Goal: Task Accomplishment & Management: Manage account settings

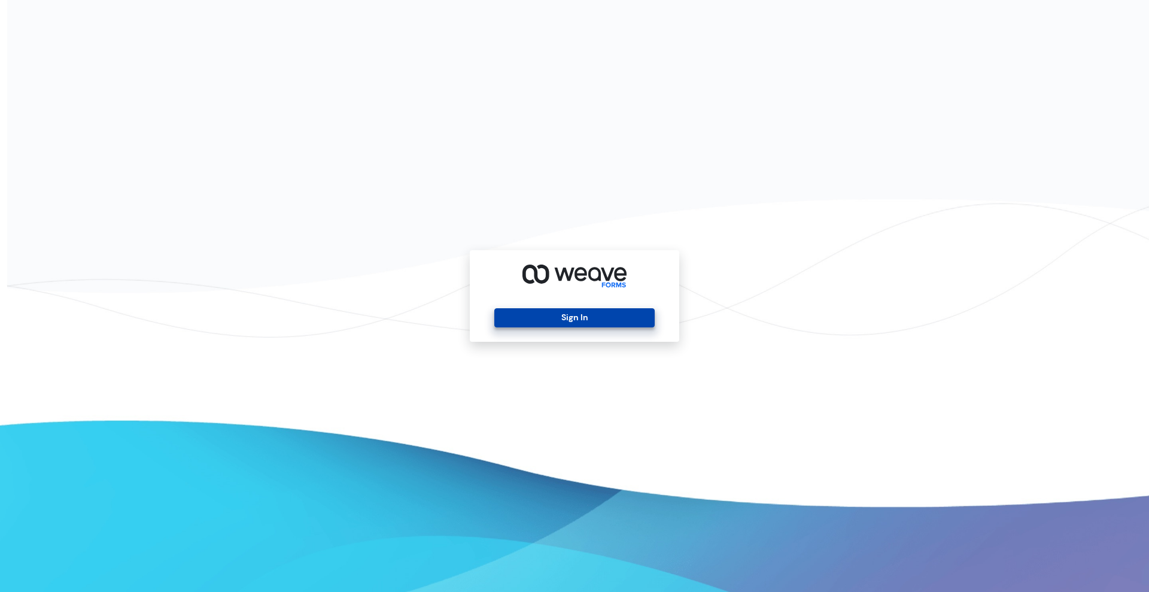
click at [554, 312] on button "Sign In" at bounding box center [574, 317] width 160 height 19
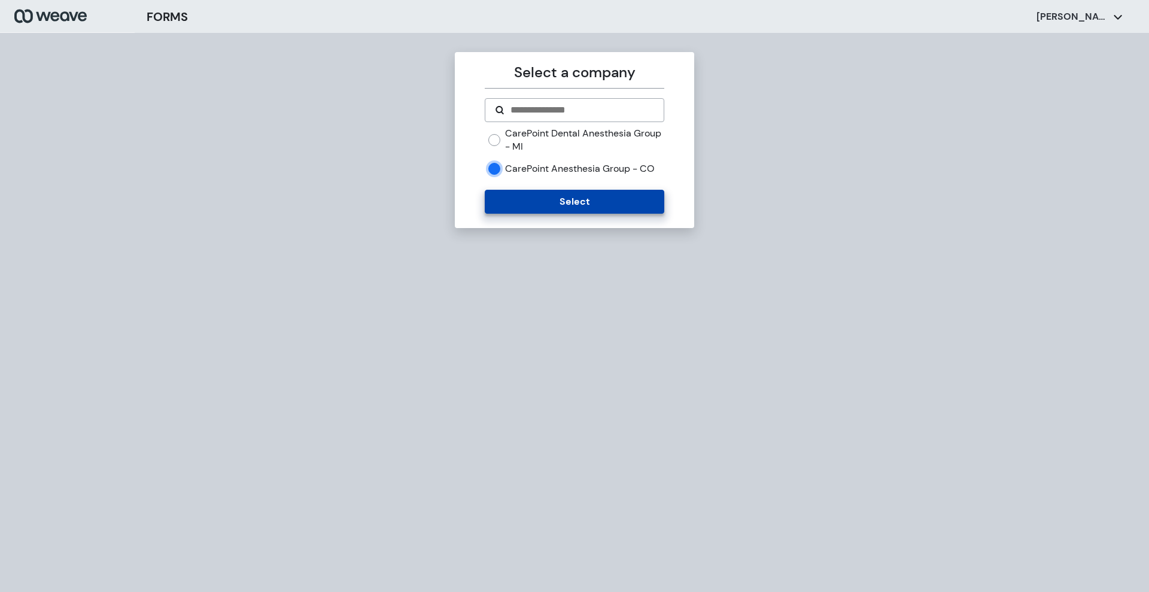
click at [503, 207] on button "Select" at bounding box center [574, 202] width 179 height 24
